Goal: Task Accomplishment & Management: Use online tool/utility

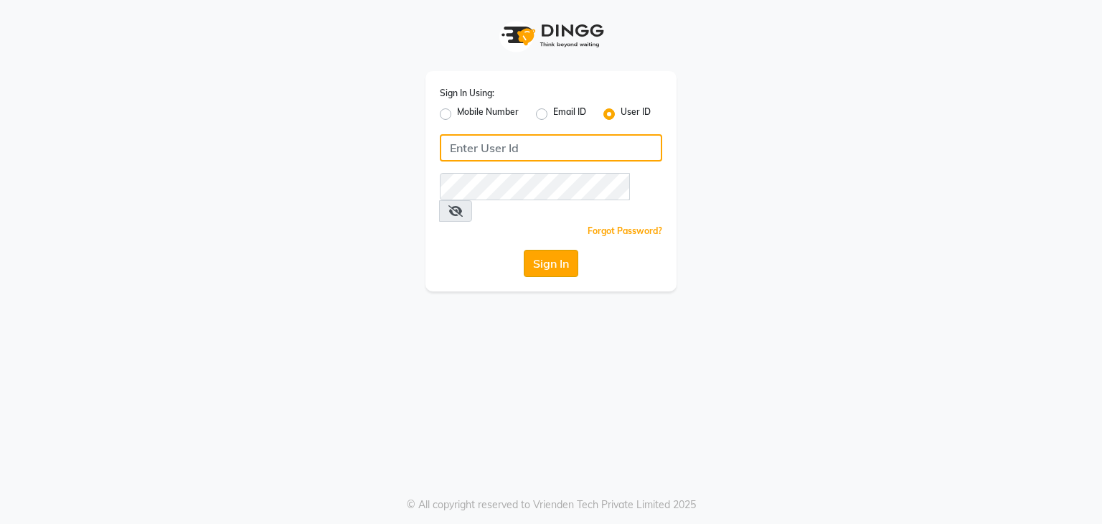
type input "hairartistsalon"
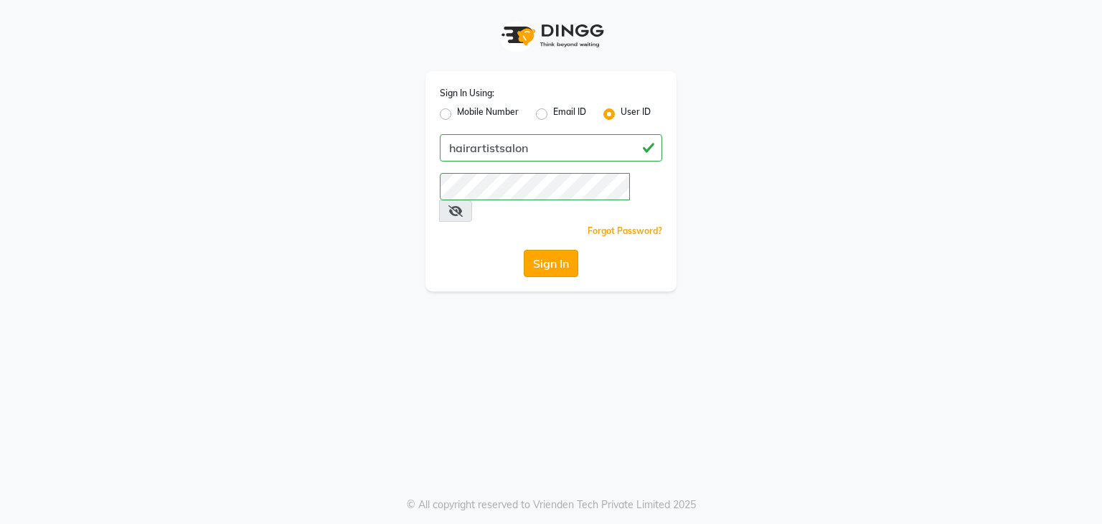
click at [548, 250] on button "Sign In" at bounding box center [551, 263] width 55 height 27
click at [548, 250] on div "Sign In" at bounding box center [551, 263] width 222 height 27
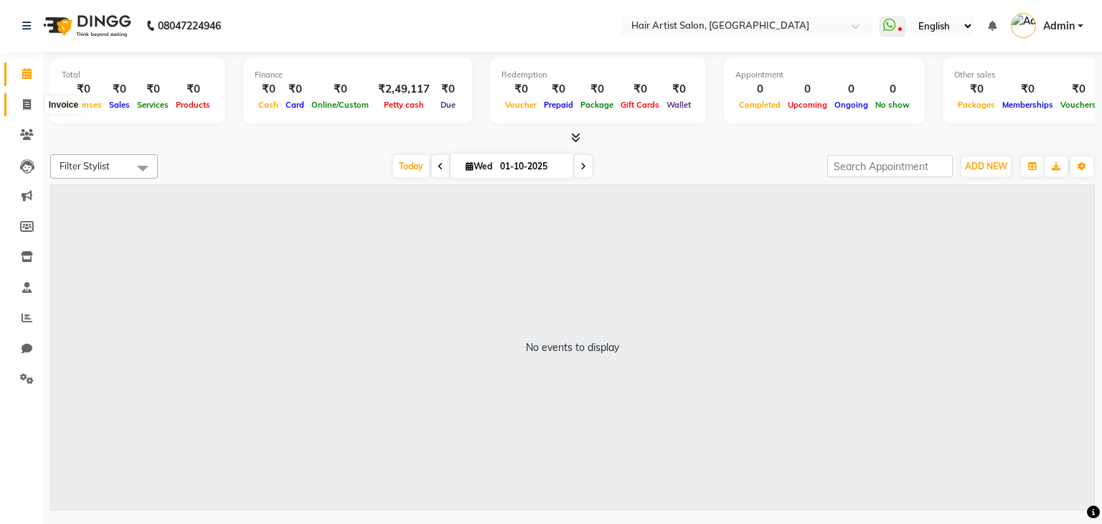
click at [34, 103] on span at bounding box center [26, 105] width 25 height 16
select select "7809"
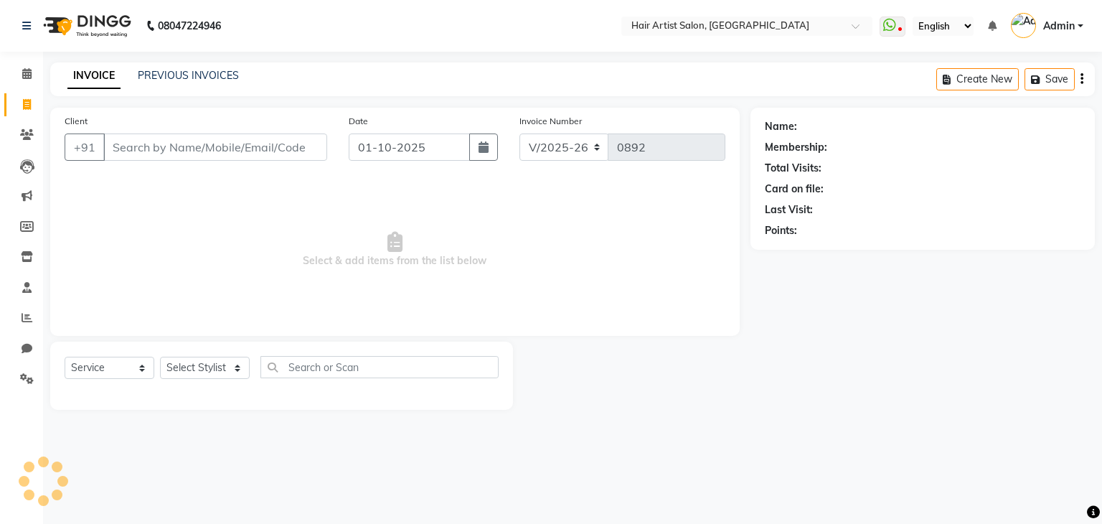
select select "package"
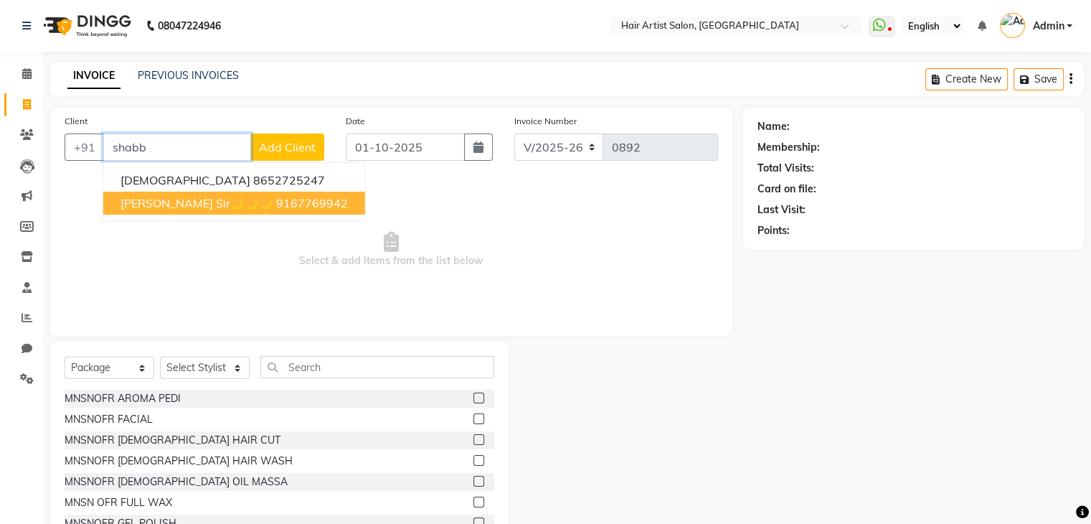
click at [174, 205] on span "[PERSON_NAME] Sir🌙🌙🌙" at bounding box center [196, 203] width 153 height 14
type input "9167769942"
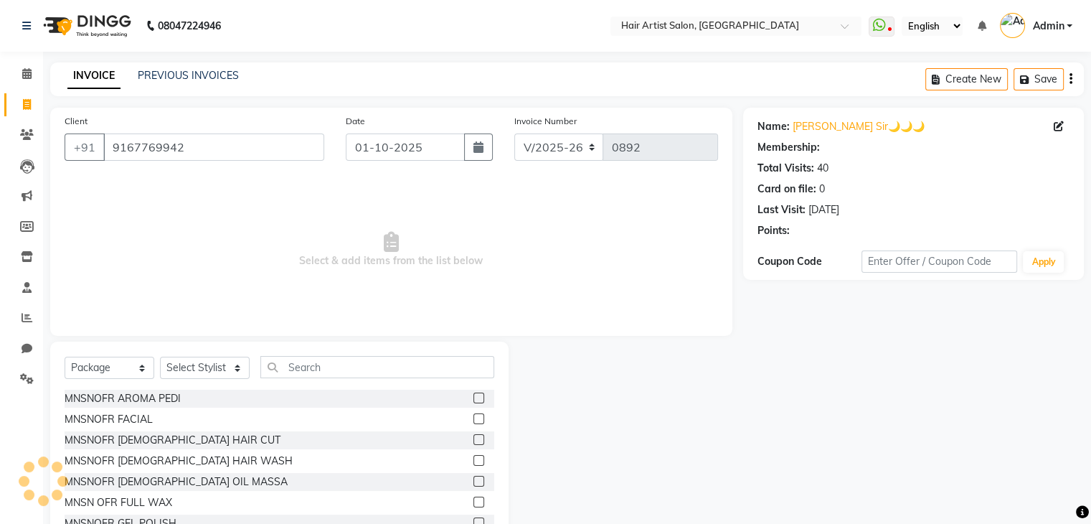
select select "1: Object"
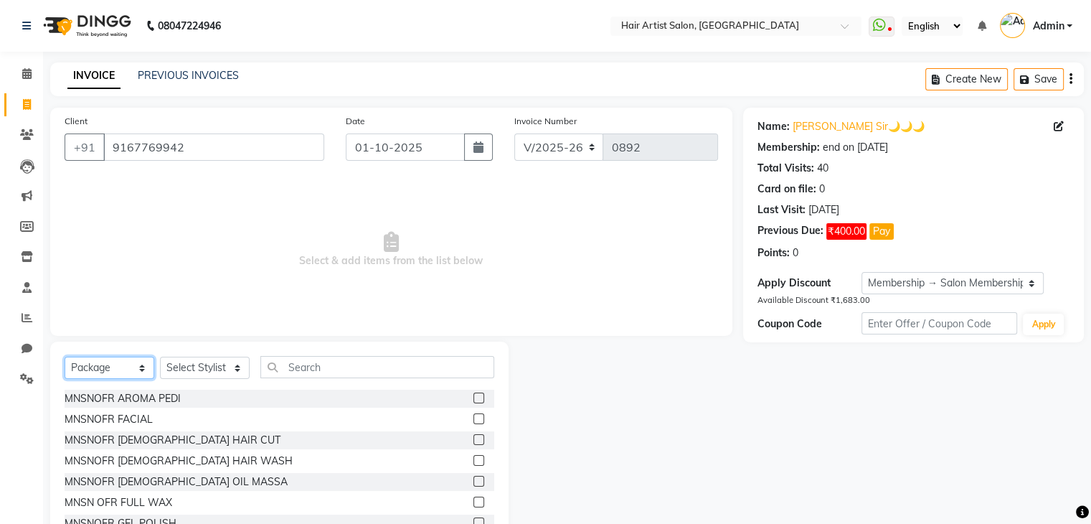
click at [138, 368] on select "Select Service Product Membership Package Voucher Prepaid Gift Card" at bounding box center [110, 367] width 90 height 22
select select "service"
click at [65, 357] on select "Select Service Product Membership Package Voucher Prepaid Gift Card" at bounding box center [110, 367] width 90 height 22
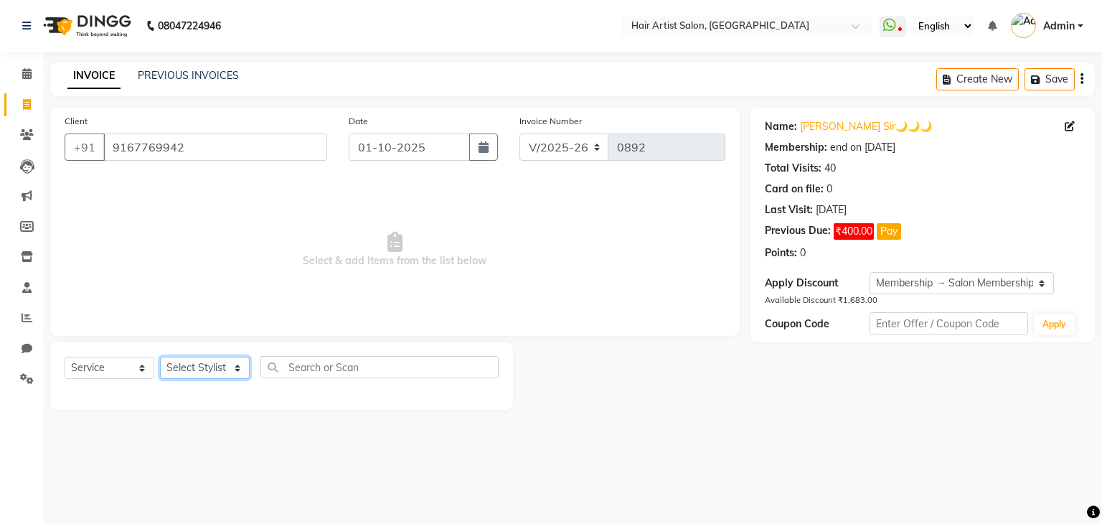
click at [227, 374] on select "Select Stylist Aman channd [PERSON_NAME] [PERSON_NAME] Saif SALON [PERSON_NAME]…" at bounding box center [205, 367] width 90 height 22
select select "88925"
click at [160, 357] on select "Select Stylist Aman channd [PERSON_NAME] [PERSON_NAME] Saif SALON [PERSON_NAME]…" at bounding box center [205, 367] width 90 height 22
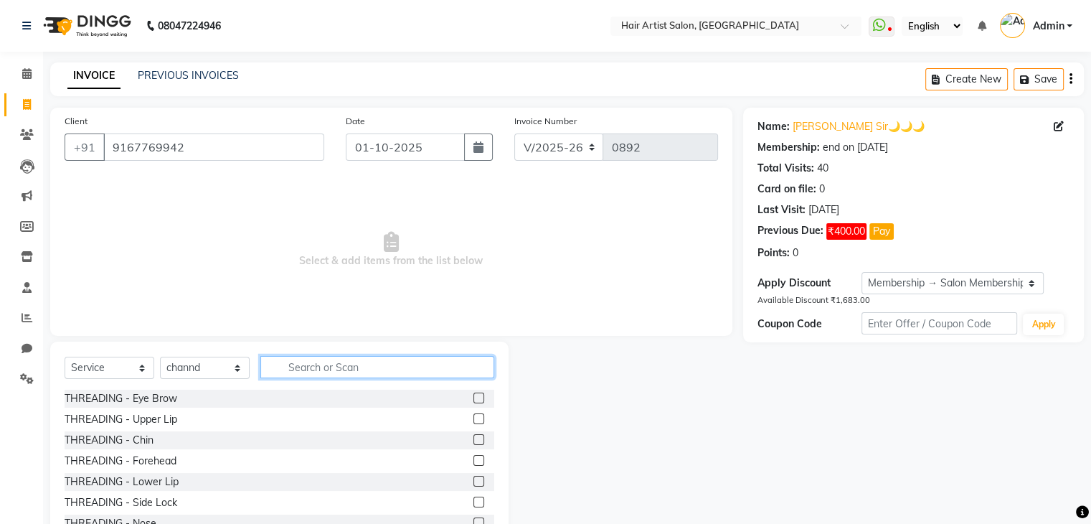
click at [330, 365] on input "text" at bounding box center [377, 367] width 234 height 22
click at [118, 374] on select "Select Service Product Membership Package Voucher Prepaid Gift Card" at bounding box center [110, 367] width 90 height 22
click at [324, 370] on input "text" at bounding box center [377, 367] width 234 height 22
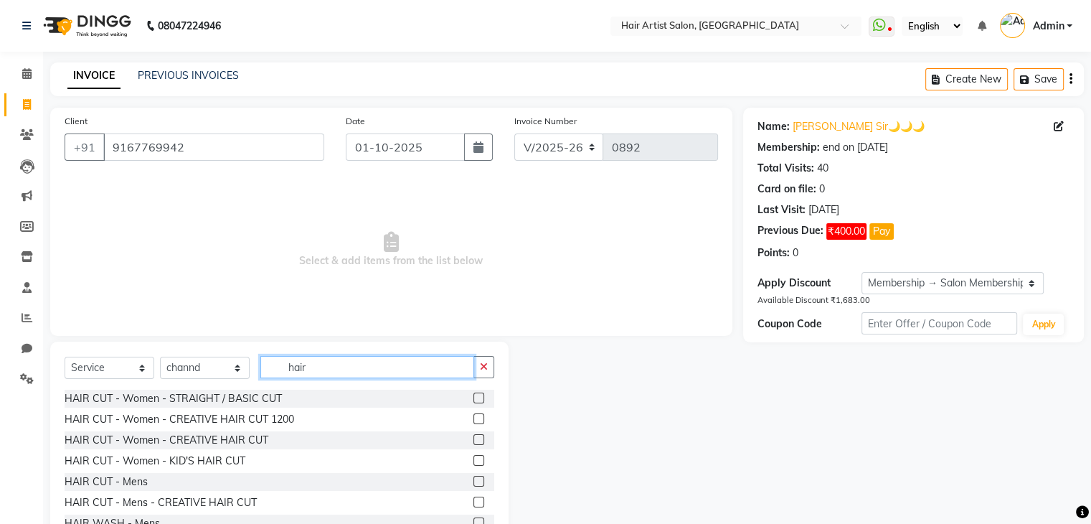
type input "hair"
click at [473, 483] on label at bounding box center [478, 481] width 11 height 11
click at [473, 483] on input "checkbox" at bounding box center [477, 481] width 9 height 9
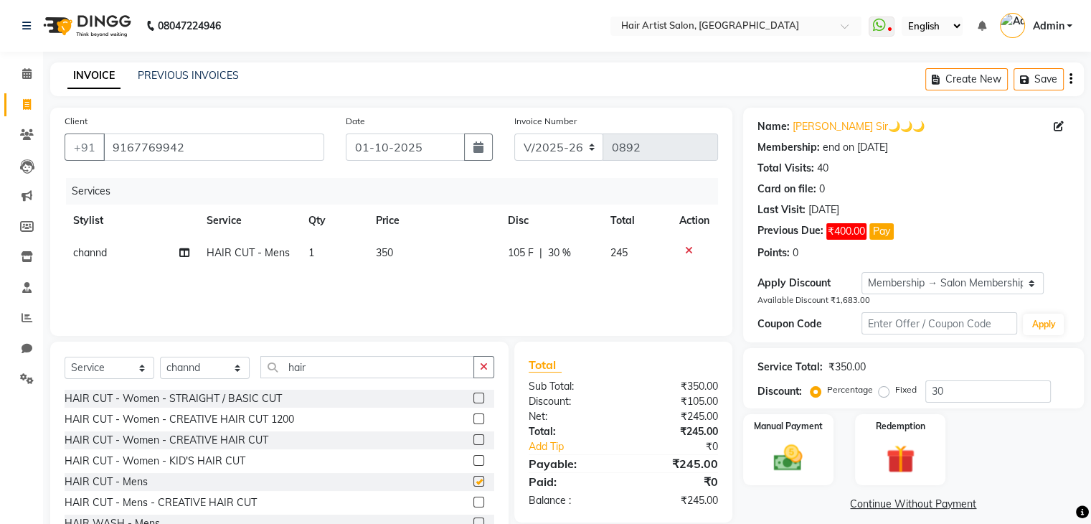
checkbox input "false"
click at [388, 256] on span "350" at bounding box center [384, 252] width 17 height 13
select select "88925"
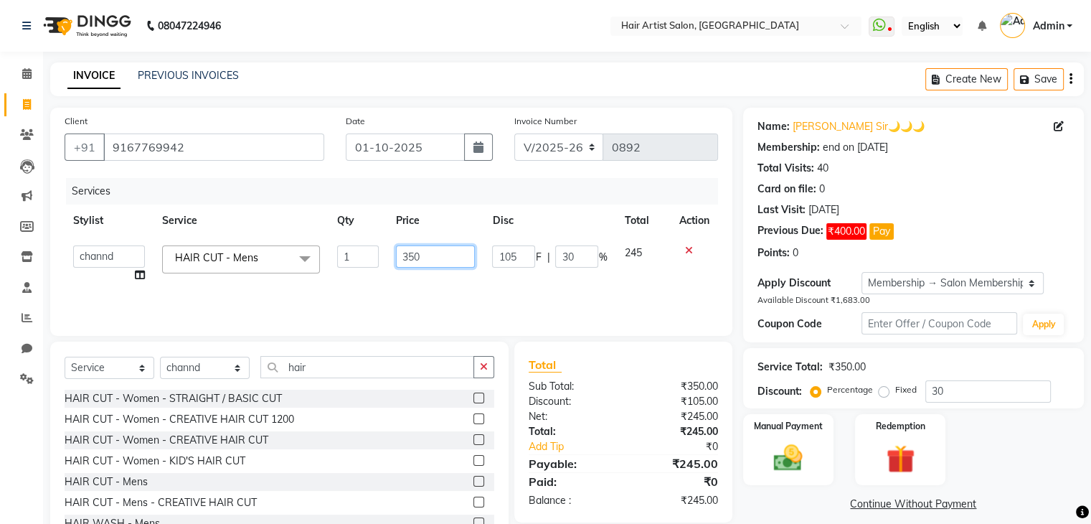
click at [415, 250] on input "350" at bounding box center [435, 256] width 79 height 22
click at [434, 250] on input "350" at bounding box center [435, 256] width 79 height 22
type input "3"
type input "300"
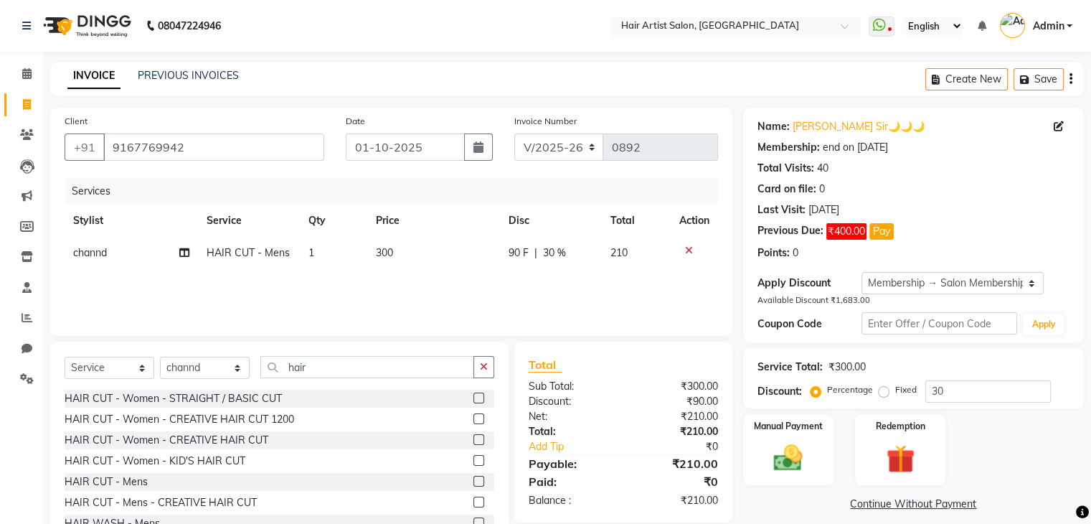
click at [460, 299] on div "Services Stylist Service Qty Price Disc Total Action channd HAIR CUT - Mens 1 3…" at bounding box center [391, 249] width 653 height 143
click at [557, 257] on span "30 %" at bounding box center [554, 252] width 23 height 15
select select "88925"
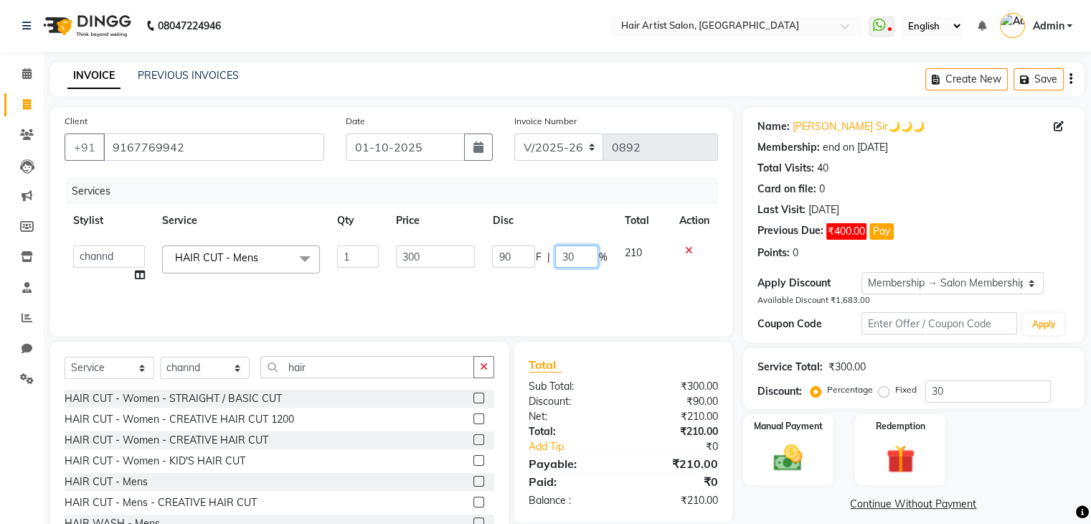
click at [582, 257] on input "30" at bounding box center [576, 256] width 43 height 22
type input "3"
type input "0"
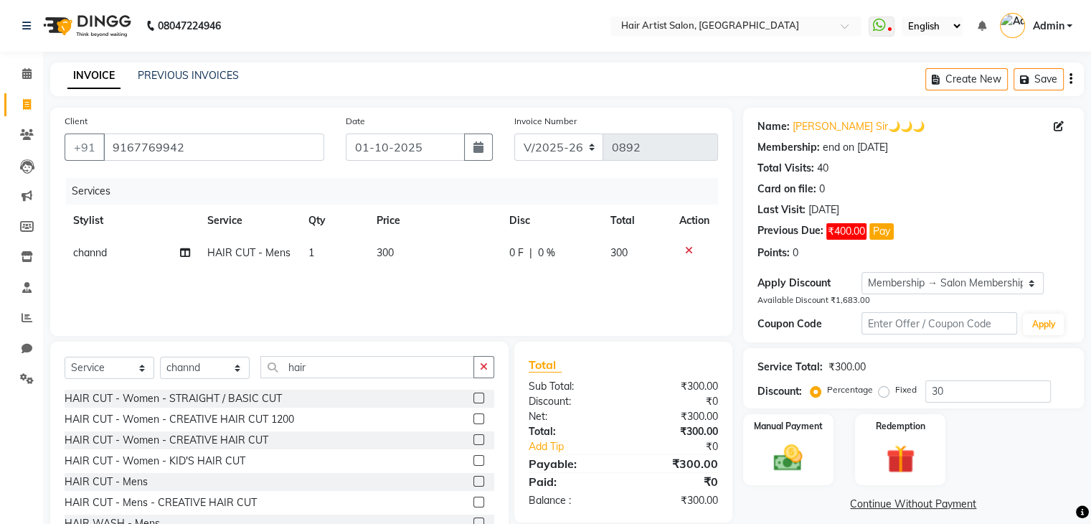
click at [597, 296] on div "Services Stylist Service Qty Price Disc Total Action channd HAIR CUT - Mens 1 3…" at bounding box center [391, 249] width 653 height 143
click at [792, 444] on img at bounding box center [788, 457] width 48 height 34
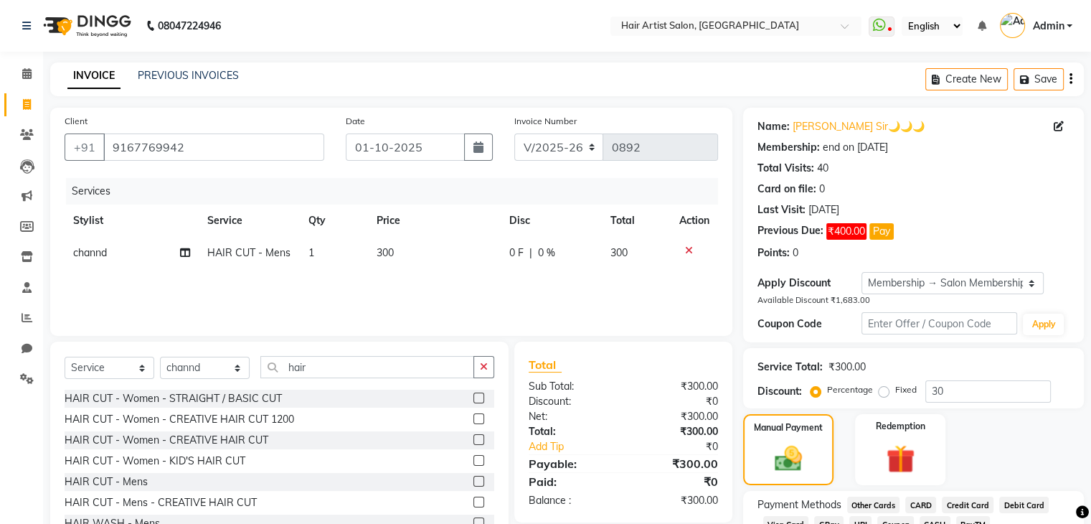
scroll to position [104, 0]
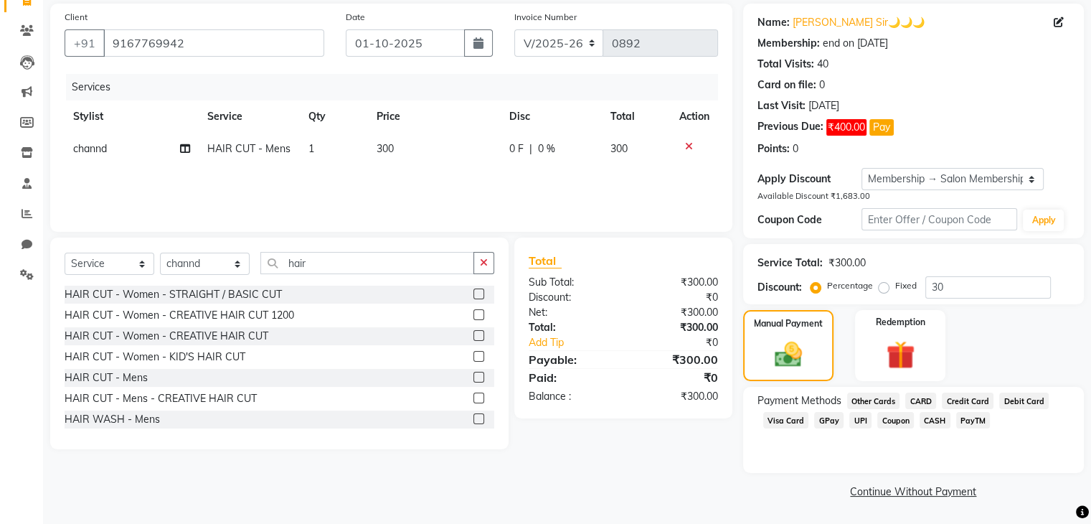
click at [923, 422] on span "CASH" at bounding box center [935, 420] width 31 height 16
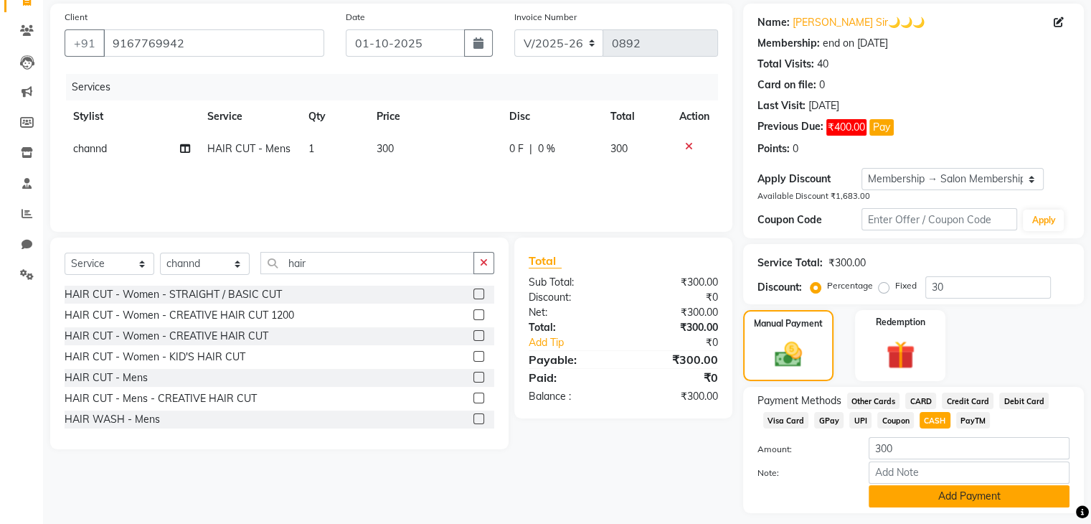
click at [893, 496] on button "Add Payment" at bounding box center [969, 496] width 201 height 22
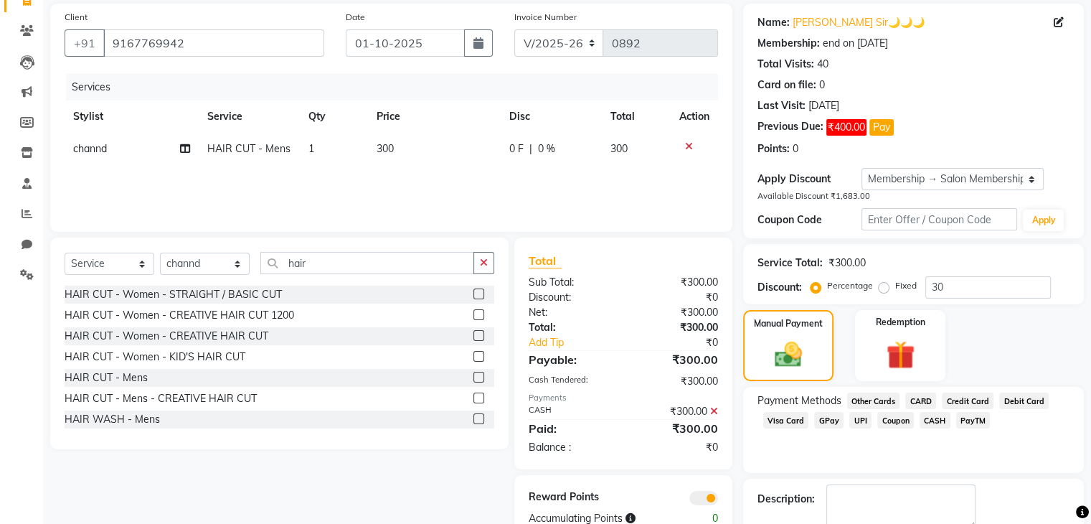
scroll to position [184, 0]
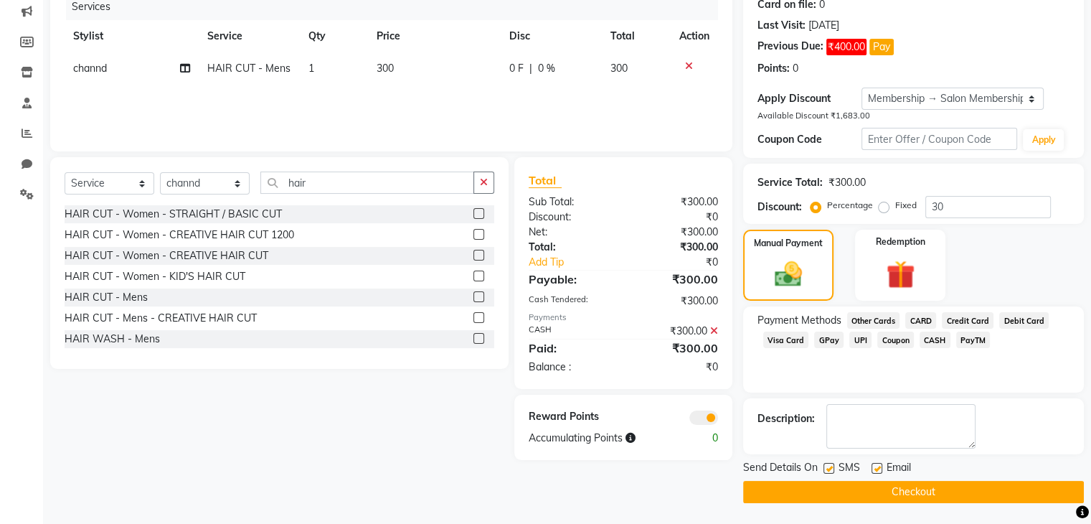
click at [953, 488] on button "Checkout" at bounding box center [913, 492] width 341 height 22
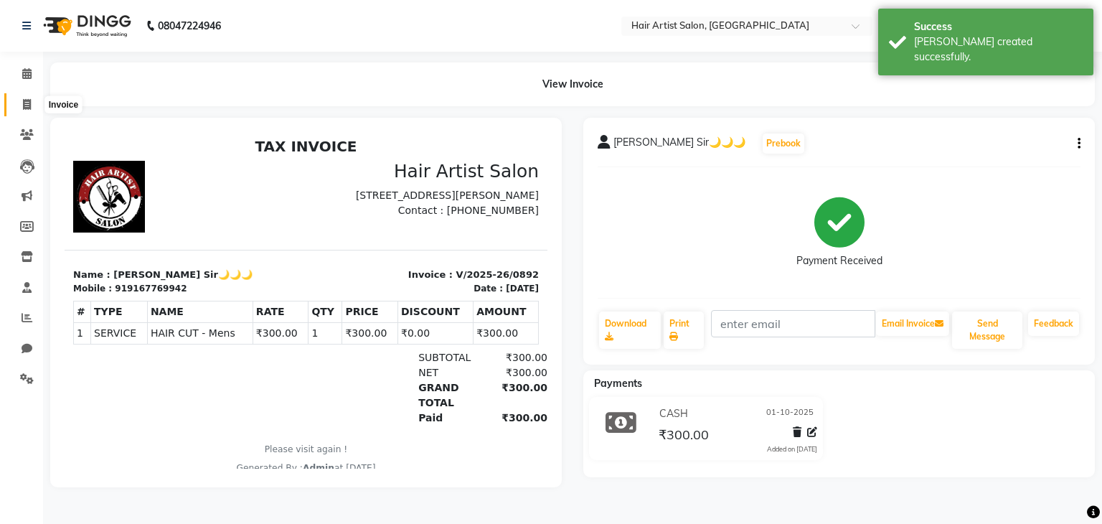
click at [24, 99] on icon at bounding box center [27, 104] width 8 height 11
select select "7809"
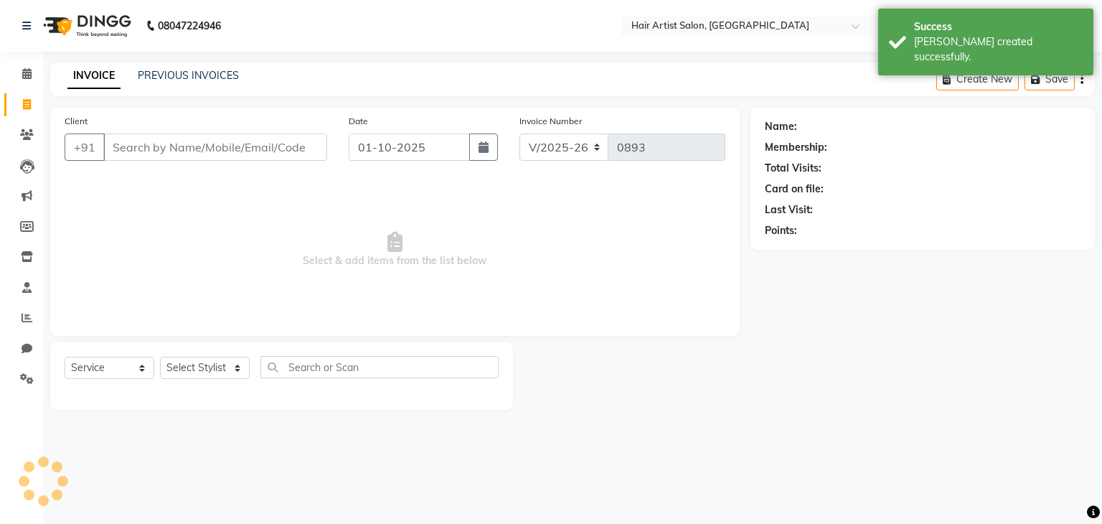
select select "package"
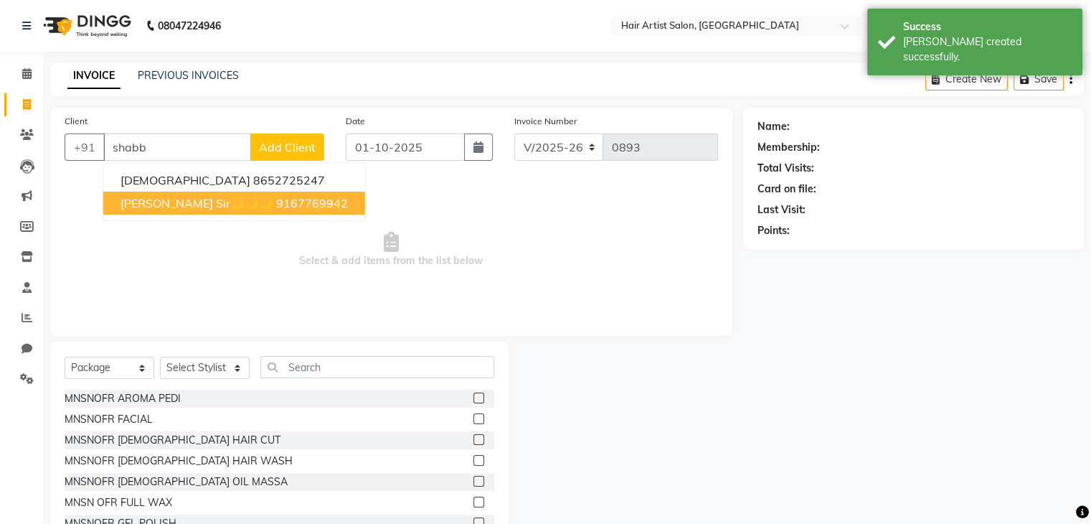
click at [133, 200] on span "[PERSON_NAME] Sir🌙🌙🌙" at bounding box center [196, 203] width 153 height 14
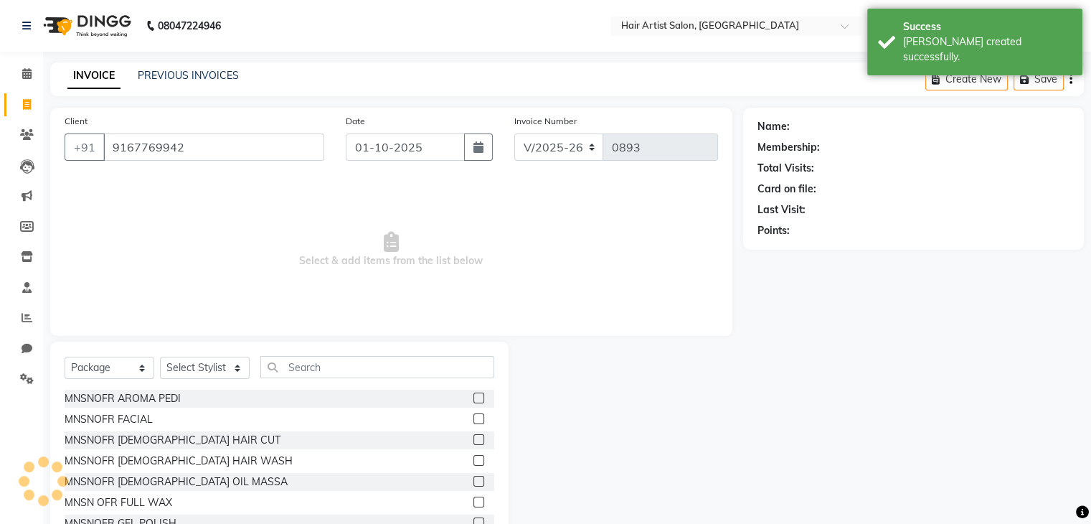
type input "9167769942"
select select "1: Object"
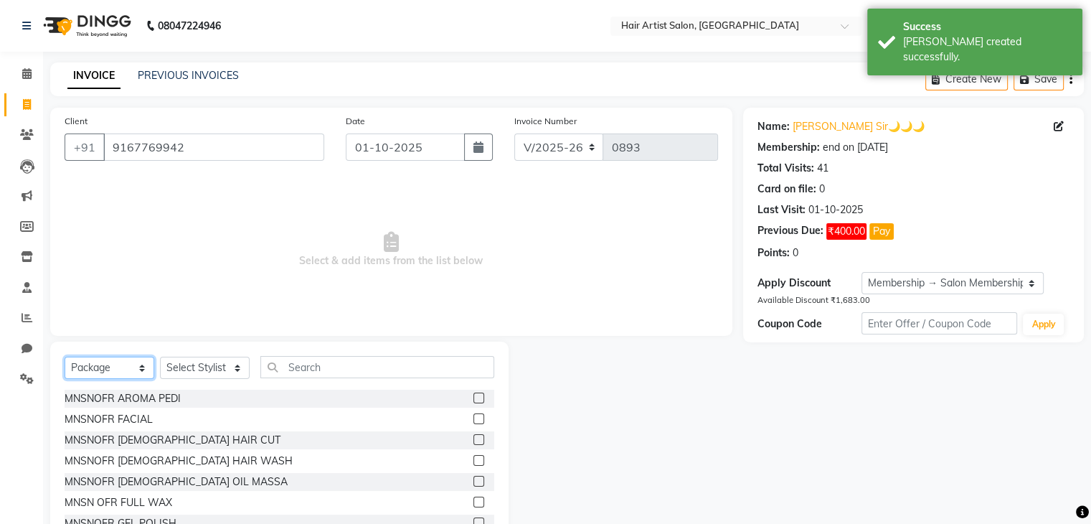
click at [112, 369] on select "Select Service Product Membership Package Voucher Prepaid Gift Card" at bounding box center [110, 367] width 90 height 22
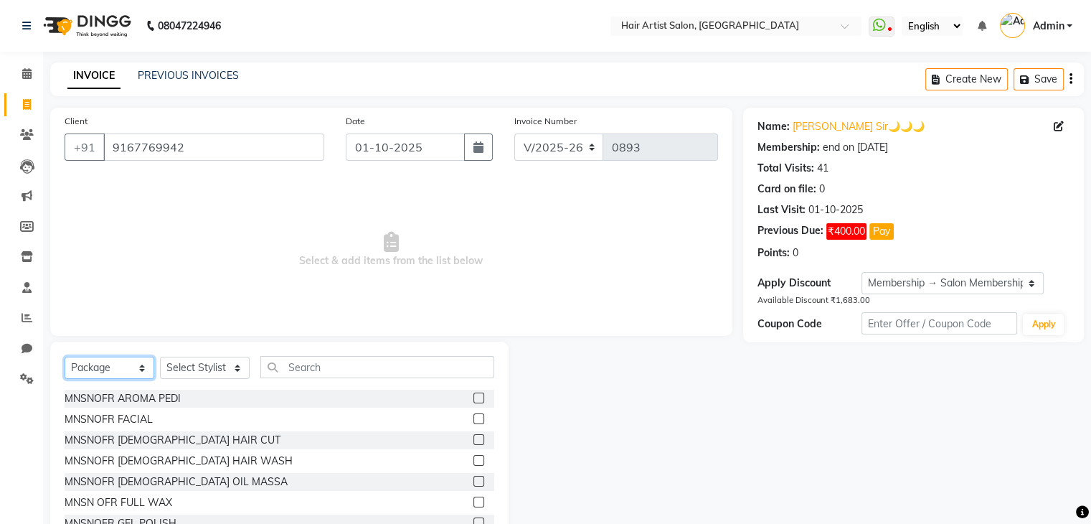
select select "service"
click at [65, 357] on select "Select Service Product Membership Package Voucher Prepaid Gift Card" at bounding box center [110, 367] width 90 height 22
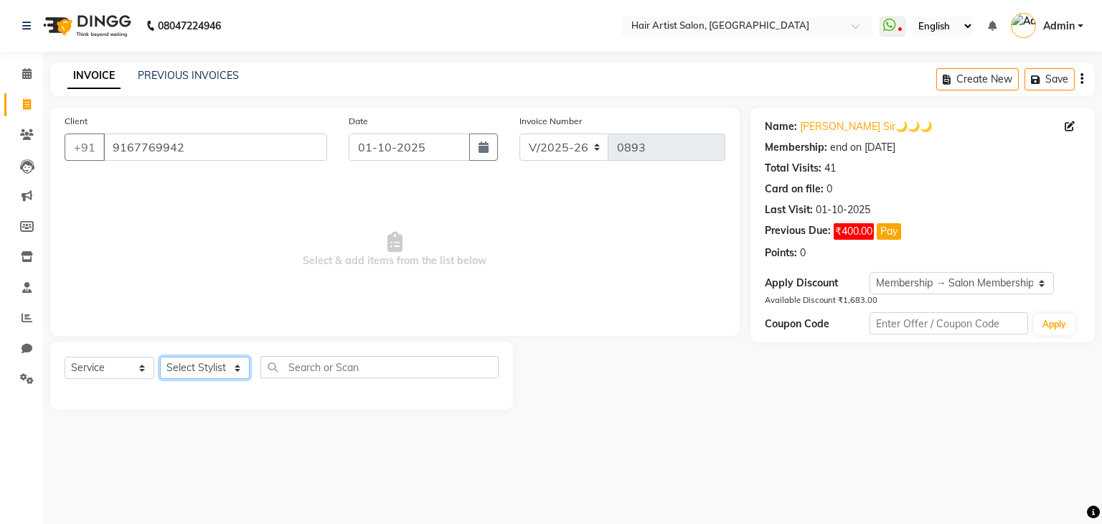
click at [216, 371] on select "Select Stylist Aman channd [PERSON_NAME] [PERSON_NAME] Saif SALON [PERSON_NAME]…" at bounding box center [205, 367] width 90 height 22
select select "70426"
click at [160, 357] on select "Select Stylist Aman channd [PERSON_NAME] [PERSON_NAME] Saif SALON [PERSON_NAME]…" at bounding box center [205, 367] width 90 height 22
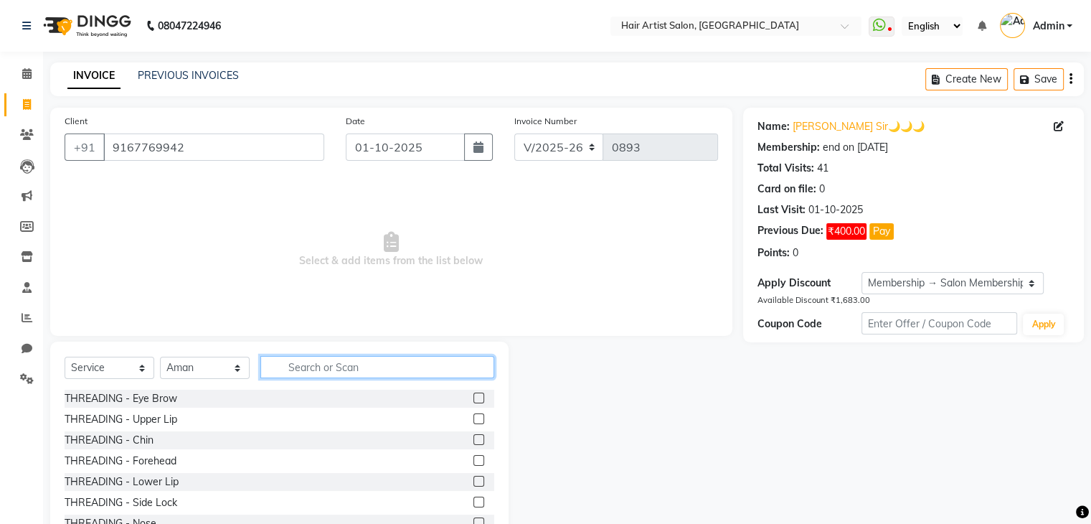
click at [294, 368] on input "text" at bounding box center [377, 367] width 234 height 22
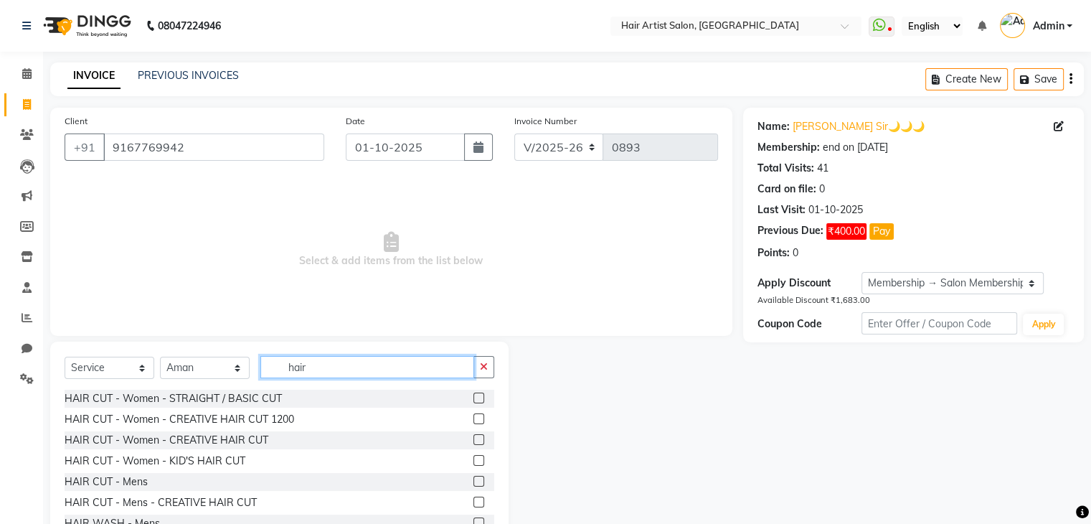
type input "hair"
click at [473, 397] on label at bounding box center [478, 397] width 11 height 11
click at [473, 397] on input "checkbox" at bounding box center [477, 398] width 9 height 9
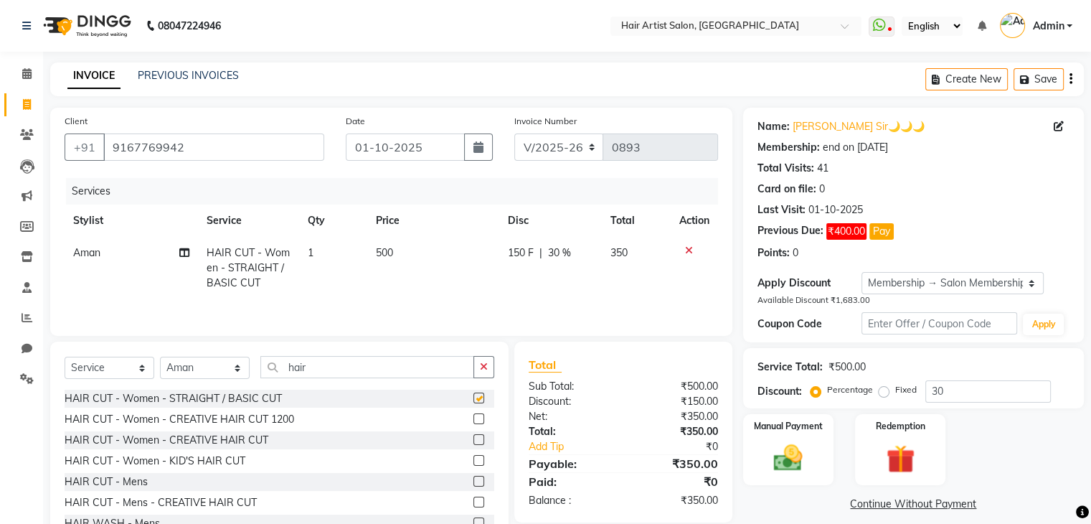
checkbox input "false"
click at [382, 256] on span "500" at bounding box center [384, 252] width 17 height 13
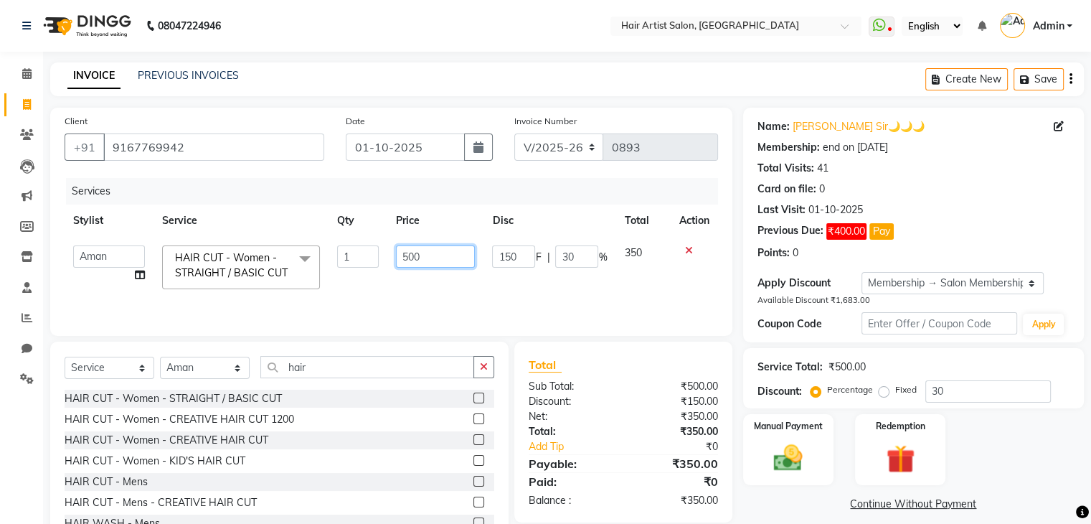
click at [407, 253] on input "500" at bounding box center [435, 256] width 79 height 22
type input "600"
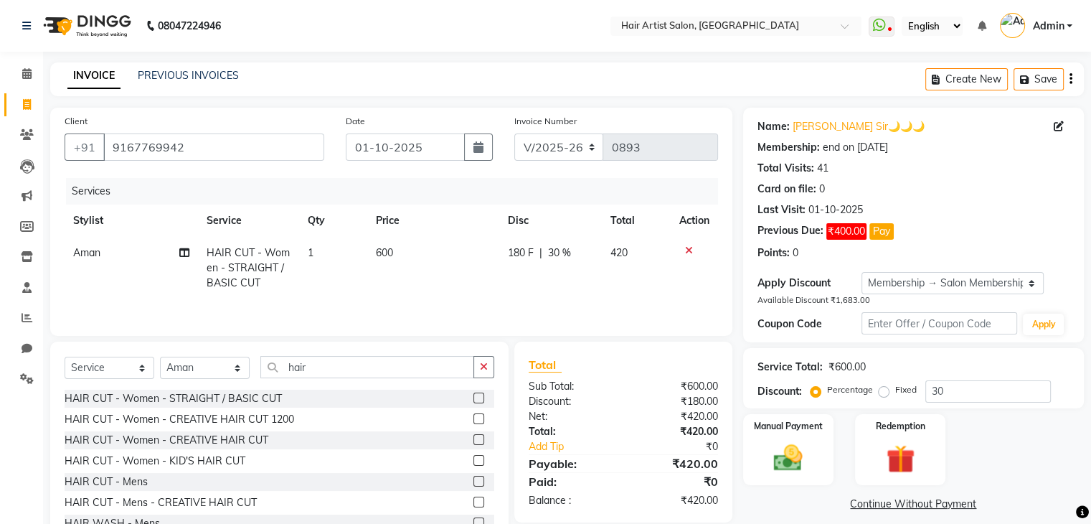
click at [425, 272] on td "600" at bounding box center [433, 268] width 133 height 62
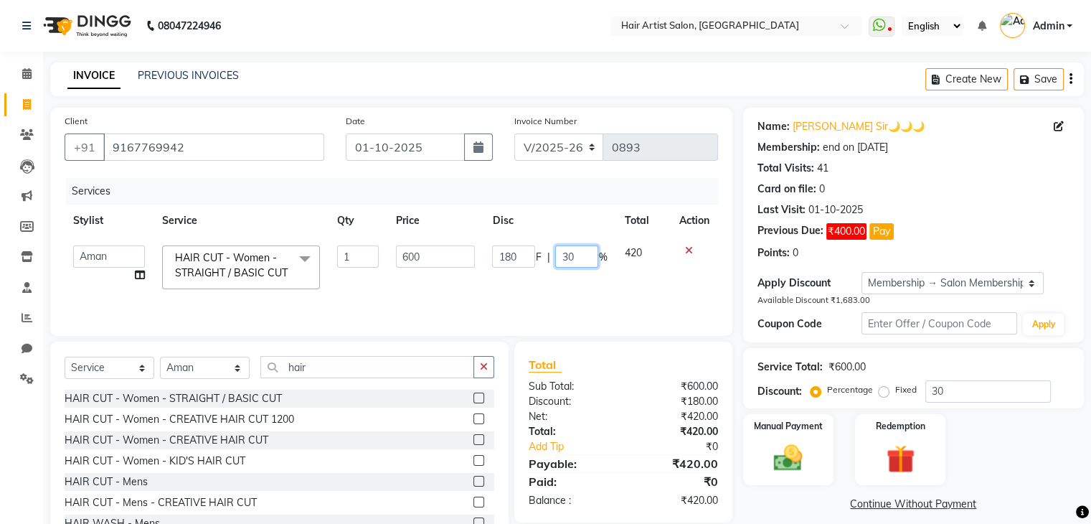
click at [585, 260] on input "30" at bounding box center [576, 256] width 43 height 22
type input "3"
type input "0"
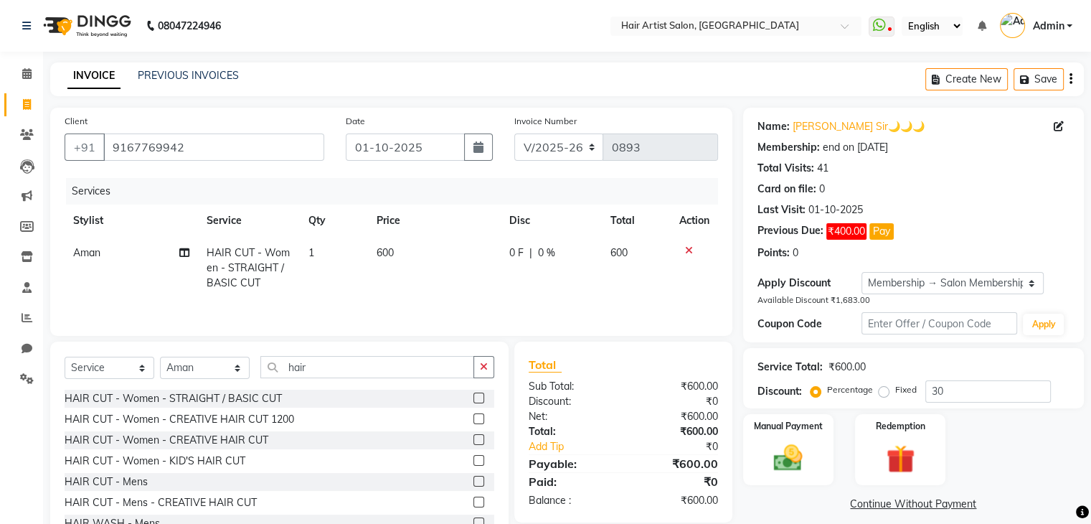
click at [595, 283] on td "0 F | 0 %" at bounding box center [551, 268] width 101 height 62
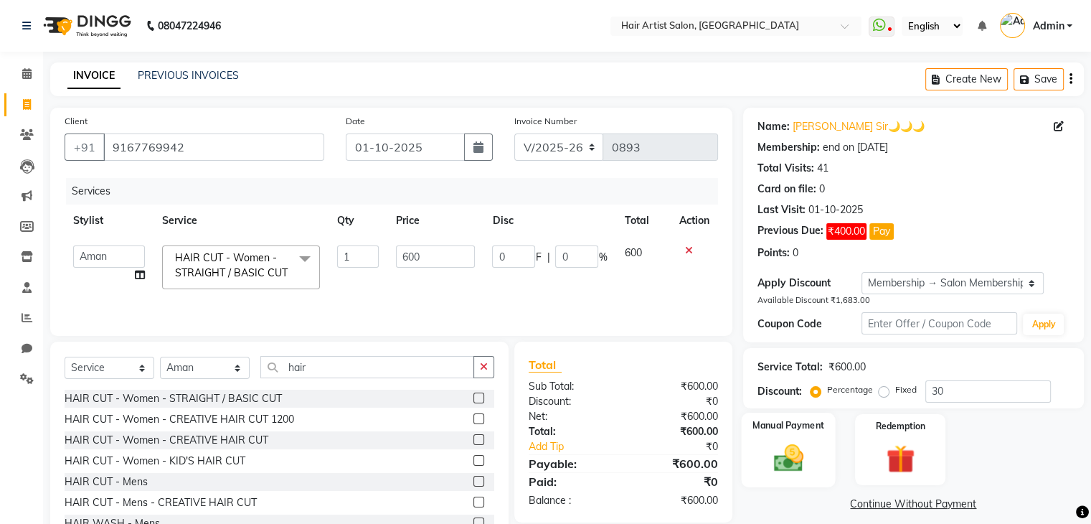
click at [785, 453] on img at bounding box center [788, 457] width 48 height 34
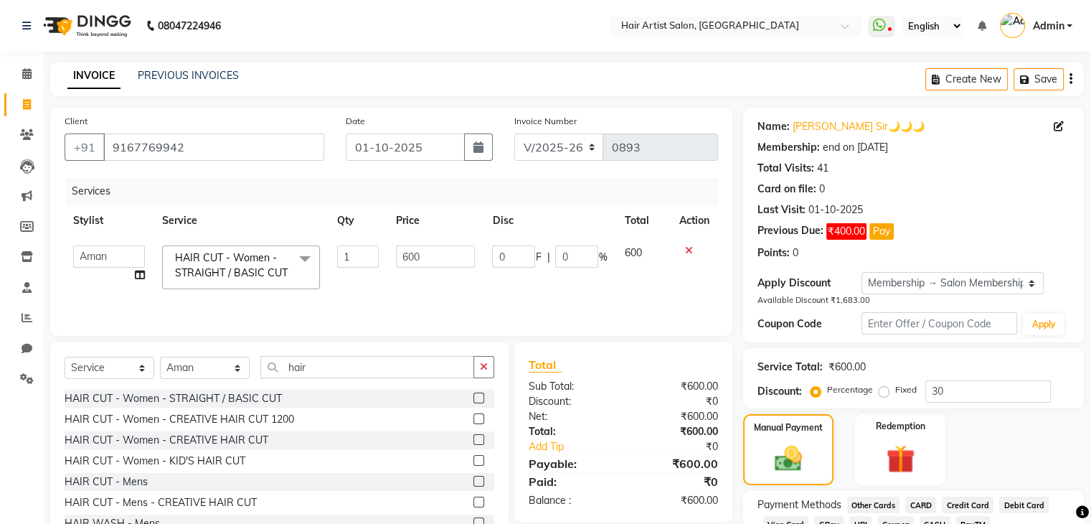
scroll to position [104, 0]
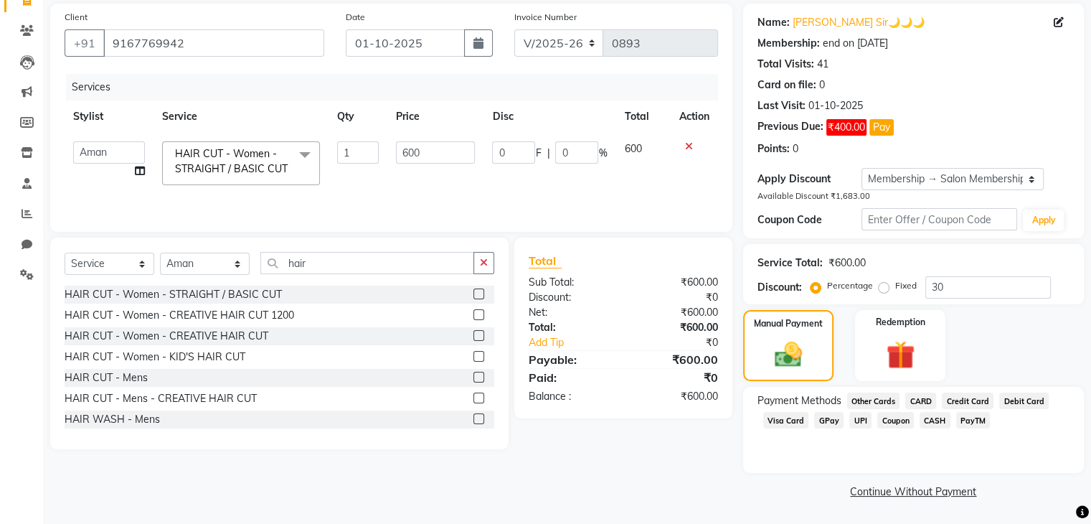
click at [829, 417] on span "GPay" at bounding box center [828, 420] width 29 height 16
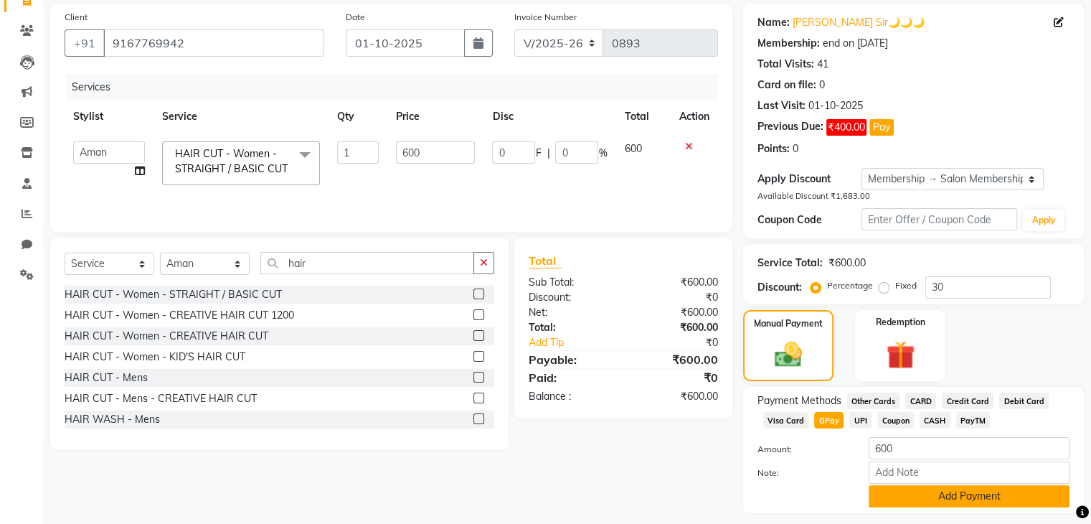
click at [926, 496] on button "Add Payment" at bounding box center [969, 496] width 201 height 22
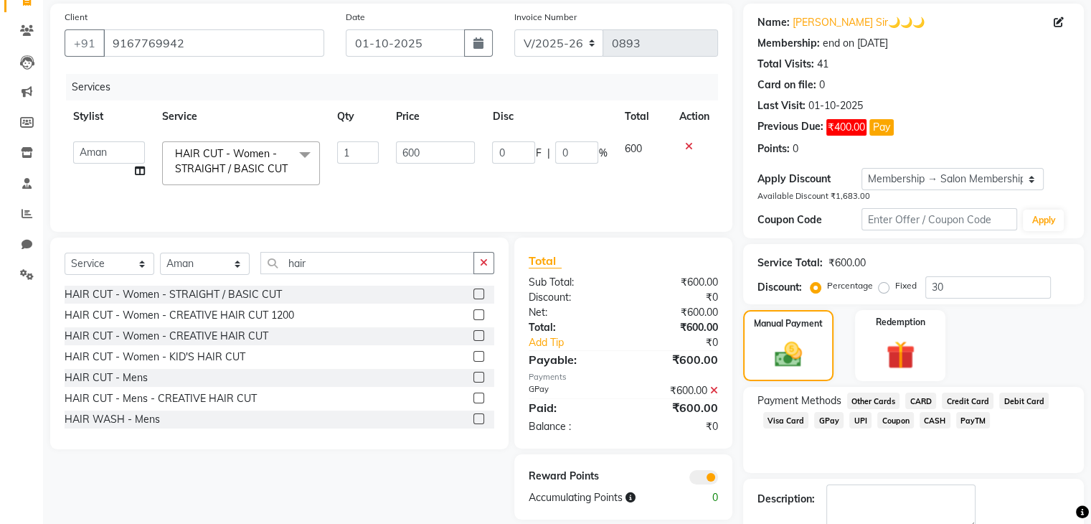
scroll to position [184, 0]
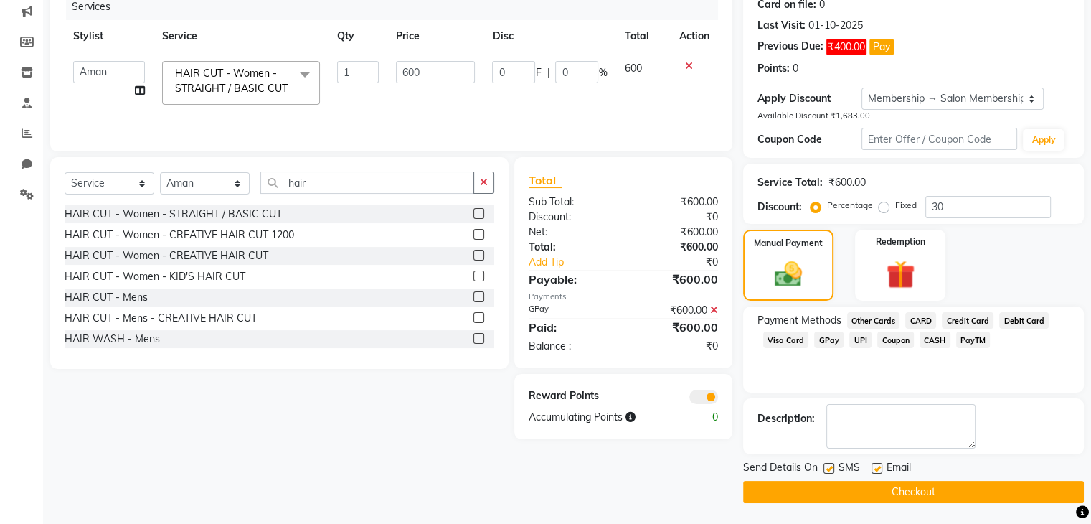
click at [974, 488] on button "Checkout" at bounding box center [913, 492] width 341 height 22
